Goal: Task Accomplishment & Management: Use online tool/utility

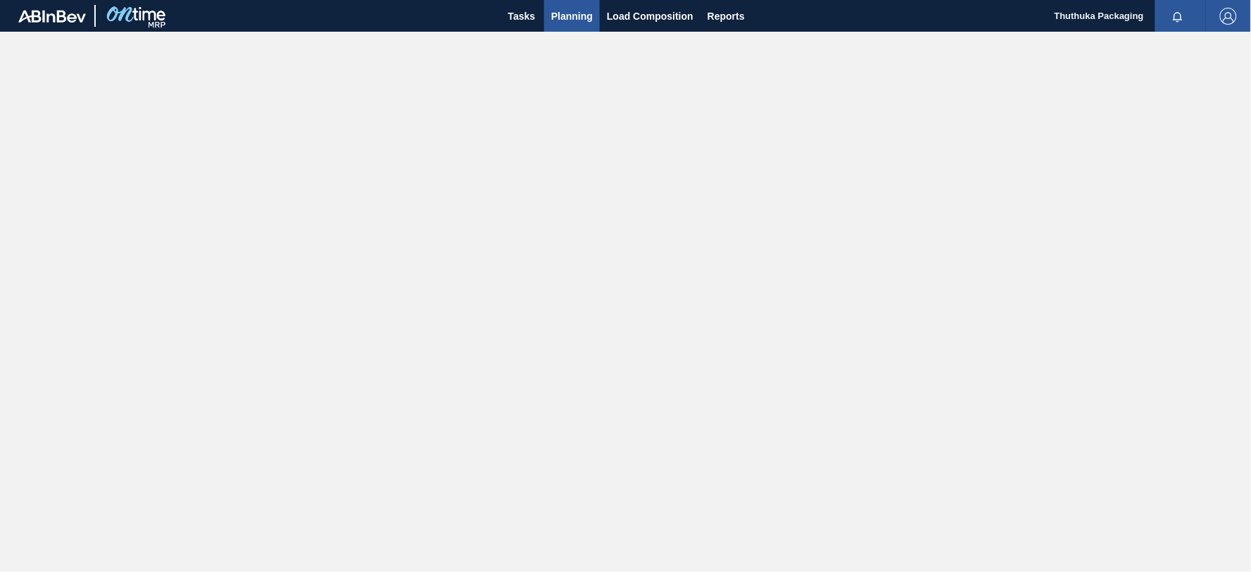
click at [574, 16] on span "Planning" at bounding box center [572, 16] width 42 height 17
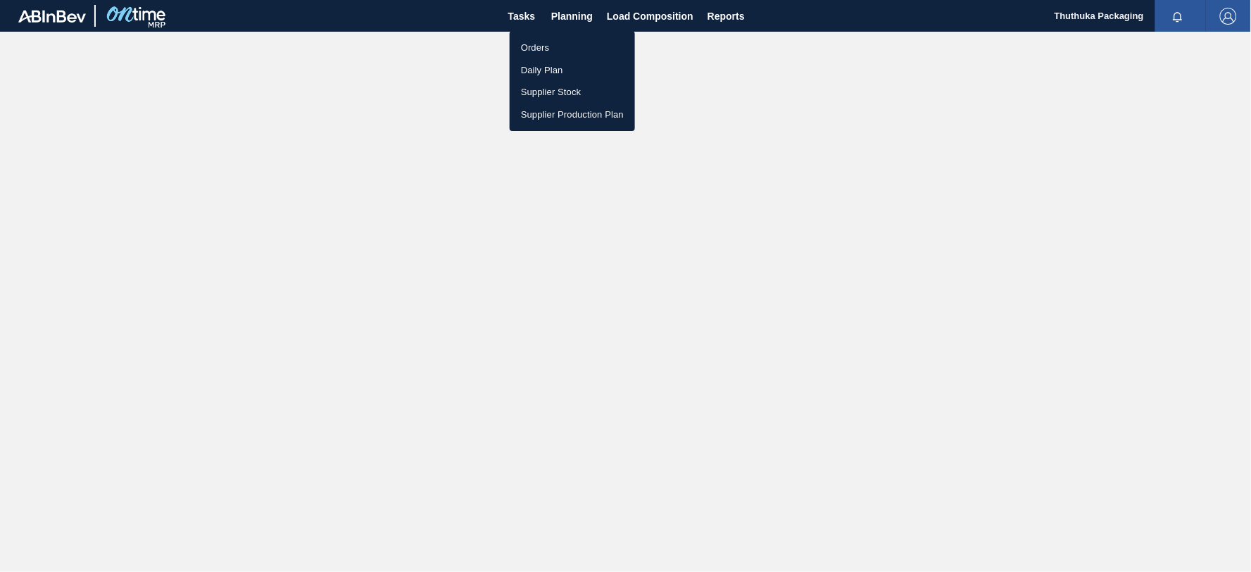
click at [544, 45] on li "Orders" at bounding box center [572, 48] width 125 height 23
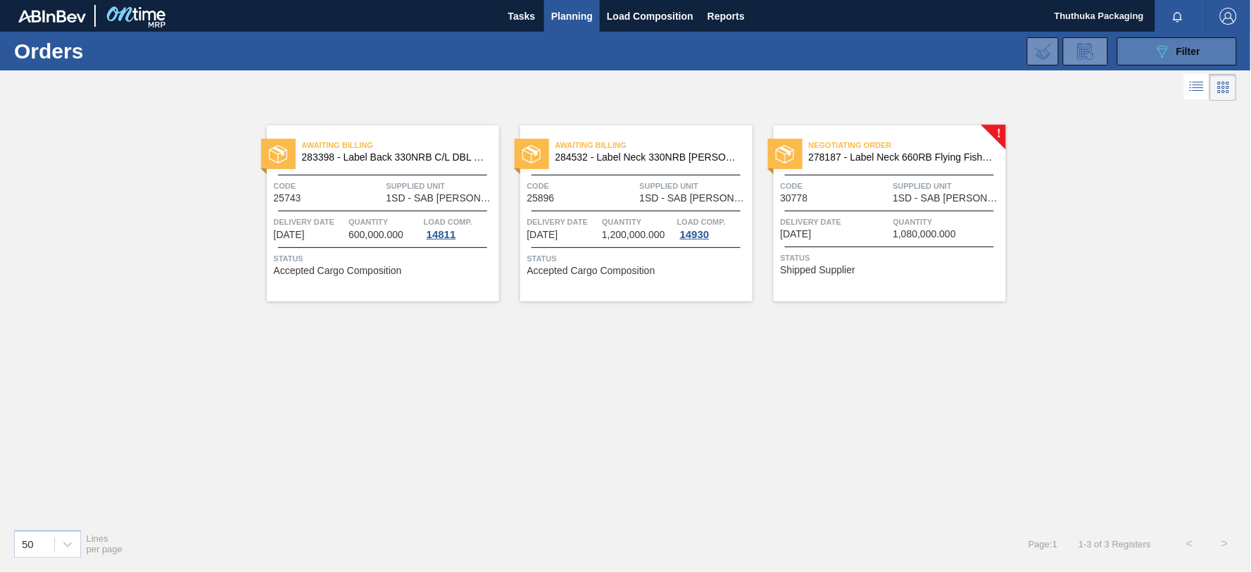
click at [1154, 55] on icon "089F7B8B-B2A5-4AFE-B5C0-19BA573D28AC" at bounding box center [1162, 51] width 17 height 17
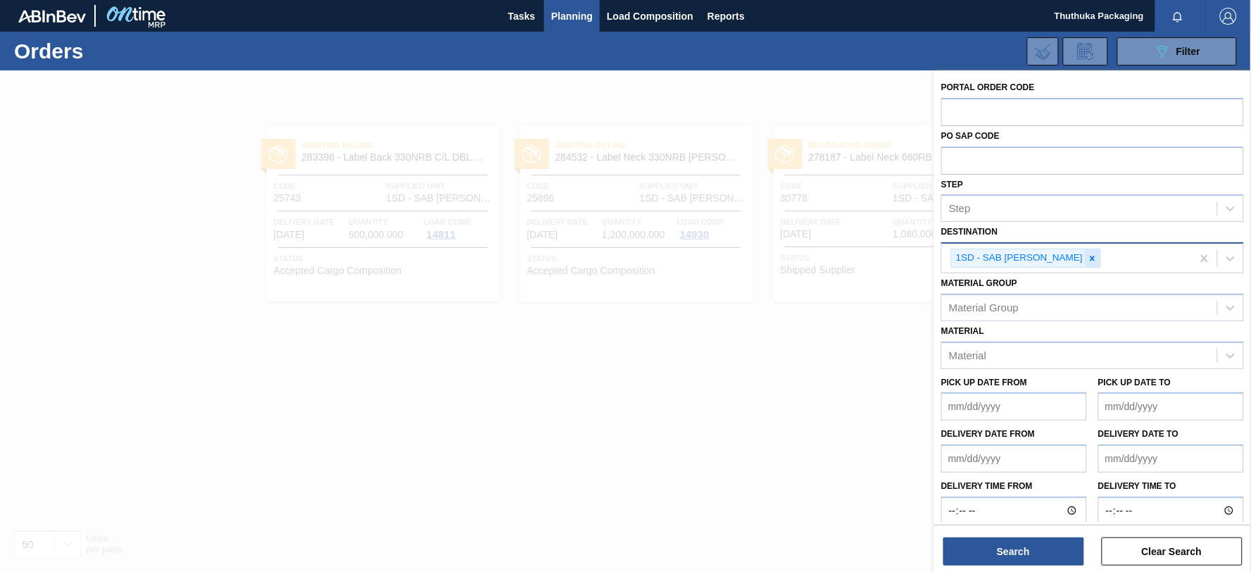
click at [1088, 258] on icon at bounding box center [1093, 258] width 10 height 10
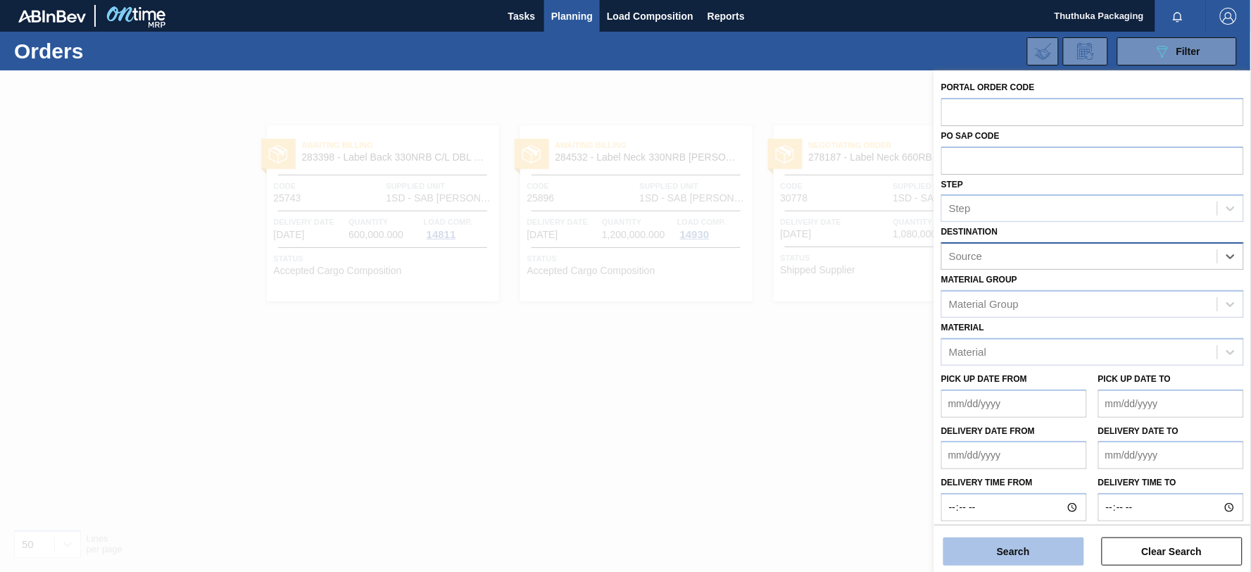
click at [1073, 550] on button "Search" at bounding box center [1013, 551] width 141 height 28
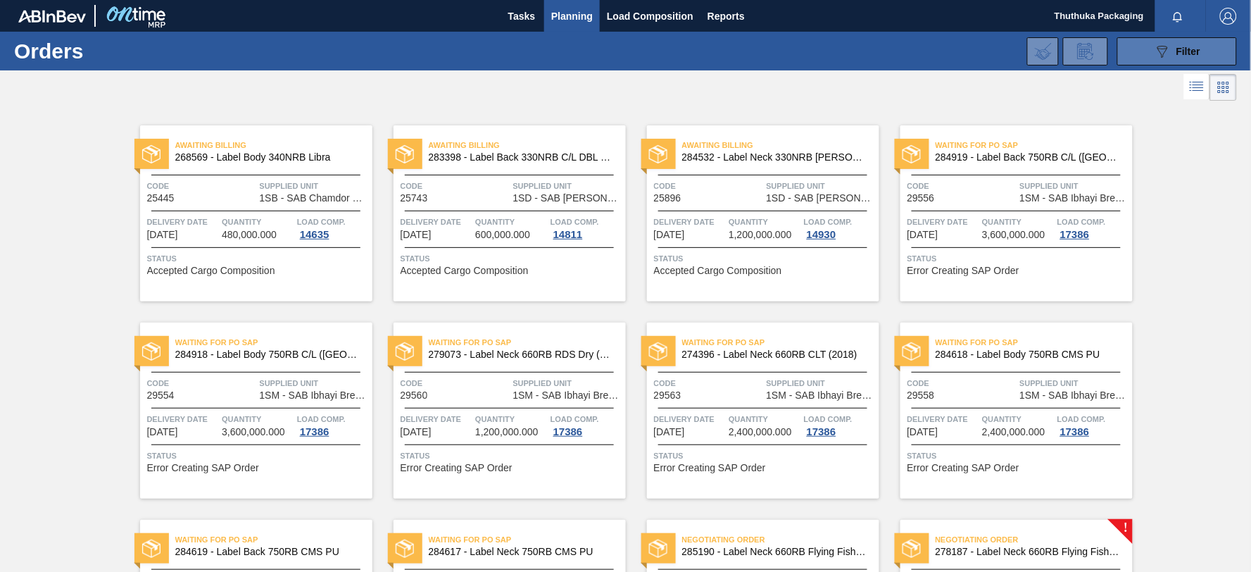
click at [1161, 46] on icon "089F7B8B-B2A5-4AFE-B5C0-19BA573D28AC" at bounding box center [1162, 51] width 17 height 17
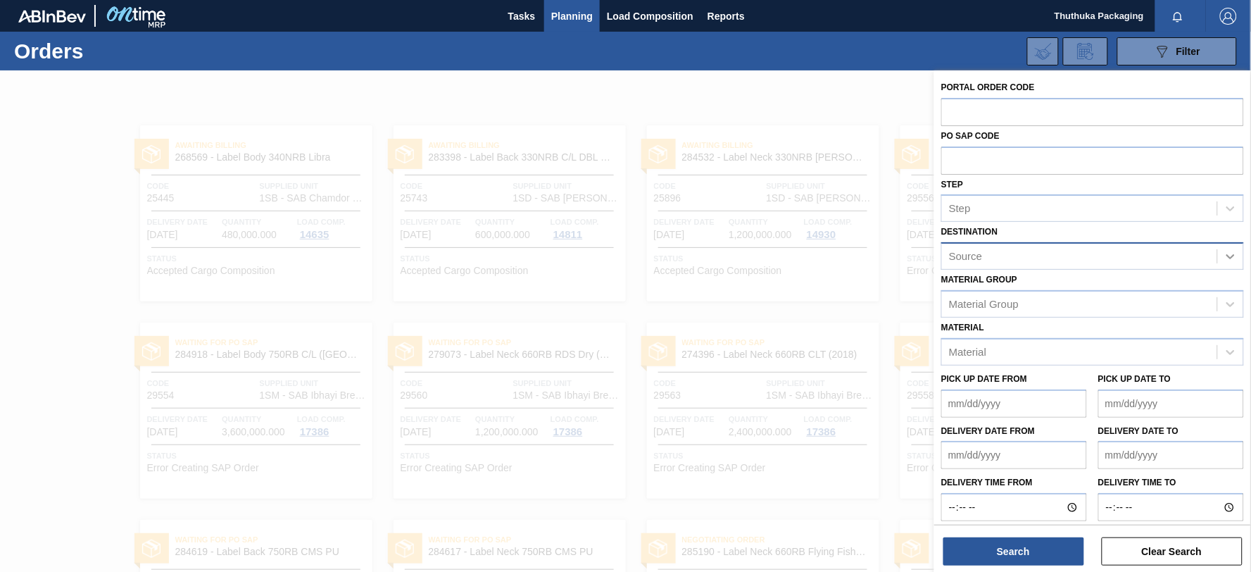
click at [1233, 258] on icon at bounding box center [1230, 256] width 14 height 14
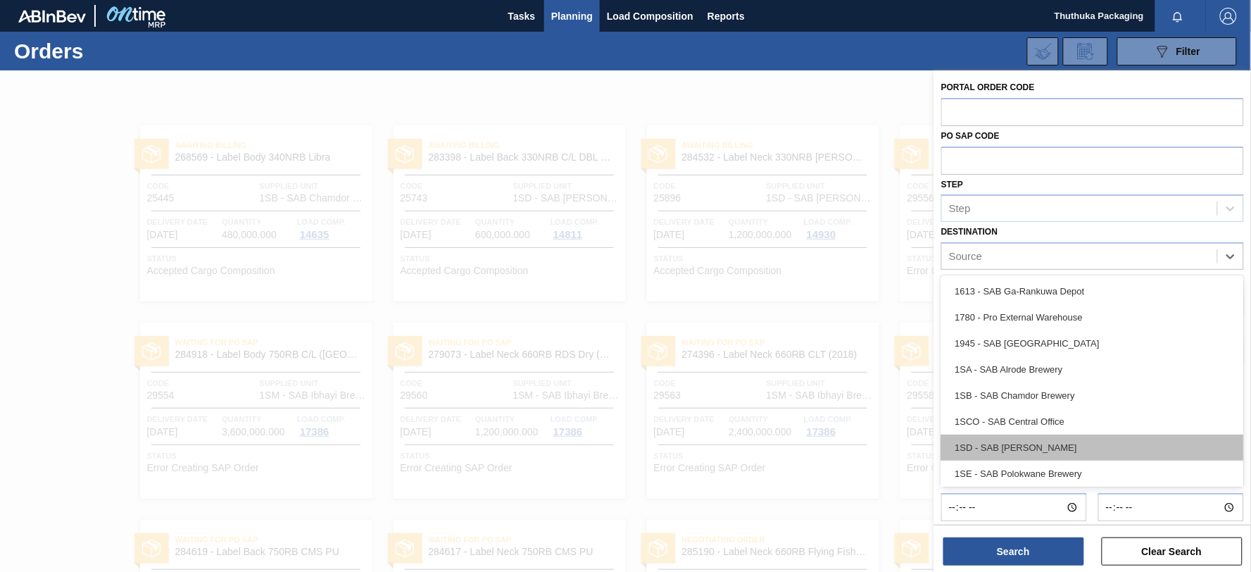
drag, startPoint x: 1079, startPoint y: 441, endPoint x: 1075, endPoint y: 448, distance: 8.2
click at [1078, 441] on div "1SD - SAB [PERSON_NAME]" at bounding box center [1092, 447] width 303 height 26
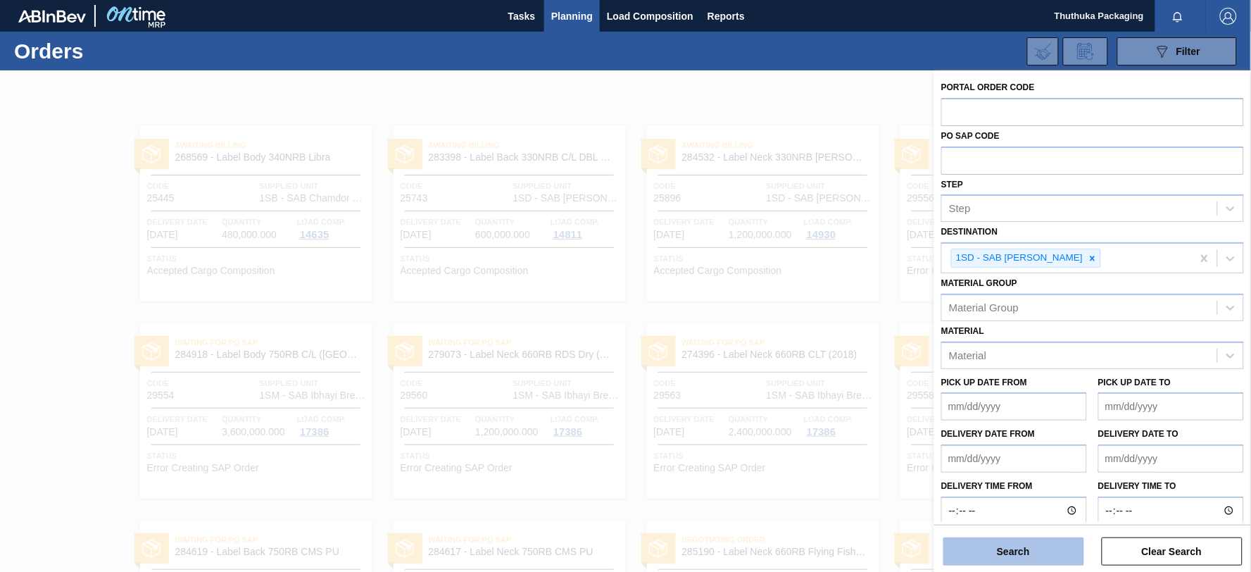
click at [1040, 548] on button "Search" at bounding box center [1013, 551] width 141 height 28
